Goal: Find specific page/section: Find specific page/section

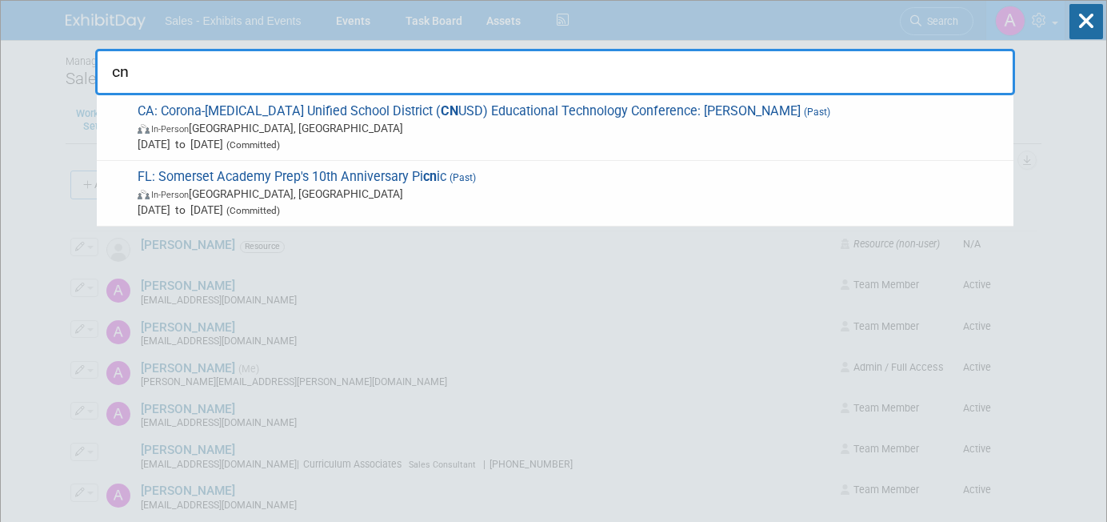
type input "c"
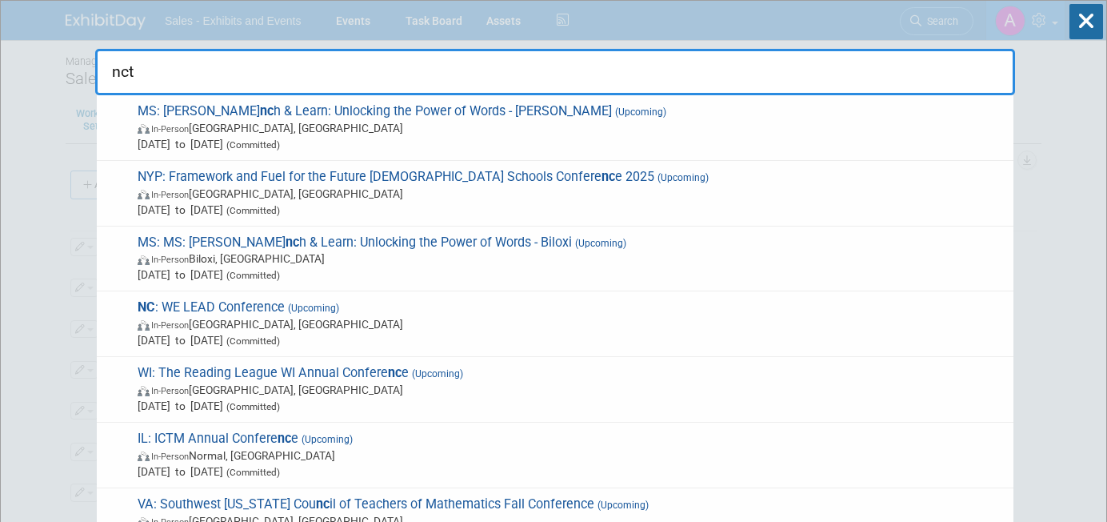
type input "nctm"
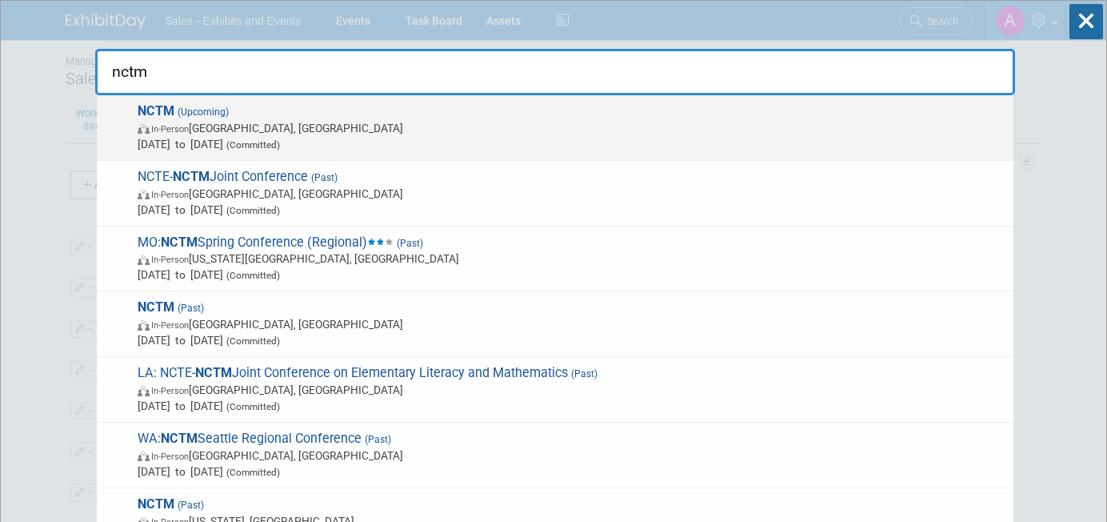
click at [495, 118] on span "NCTM (Upcoming) In-Person [GEOGRAPHIC_DATA], [GEOGRAPHIC_DATA] [DATE] to [DATE]…" at bounding box center [569, 127] width 873 height 49
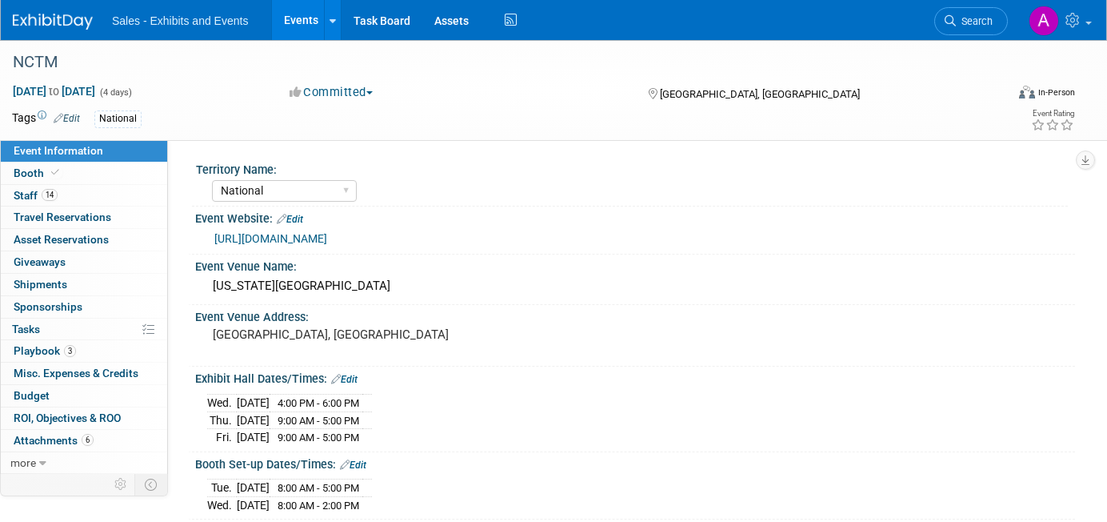
select select "National"
click at [92, 173] on link "Booth" at bounding box center [84, 173] width 166 height 22
